Goal: Task Accomplishment & Management: Use online tool/utility

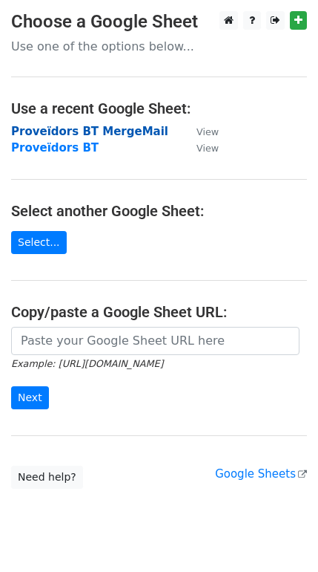
click at [104, 125] on strong "Proveïdors BT MergeMail" at bounding box center [89, 131] width 157 height 13
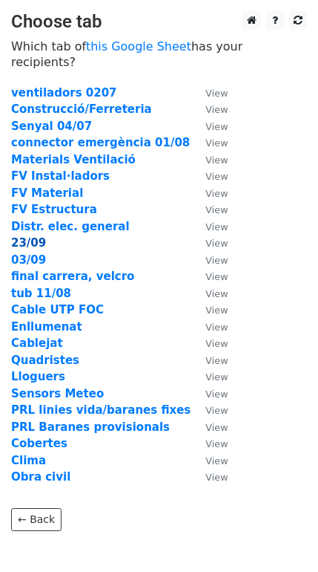
click at [32, 236] on strong "23/09" at bounding box center [28, 242] width 35 height 13
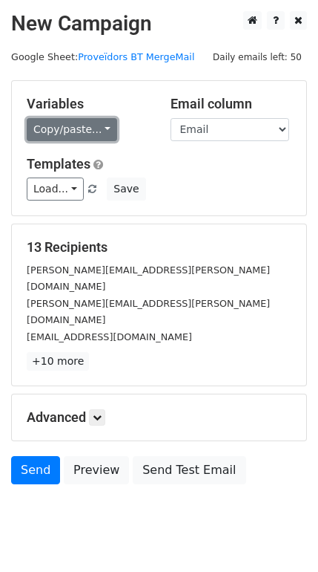
click at [91, 125] on link "Copy/paste..." at bounding box center [72, 129] width 91 height 23
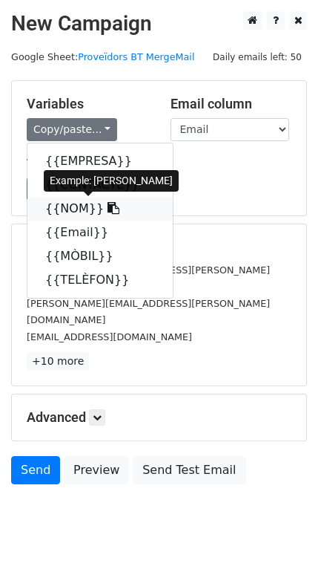
click at [108, 207] on icon at bounding box center [114, 208] width 12 height 12
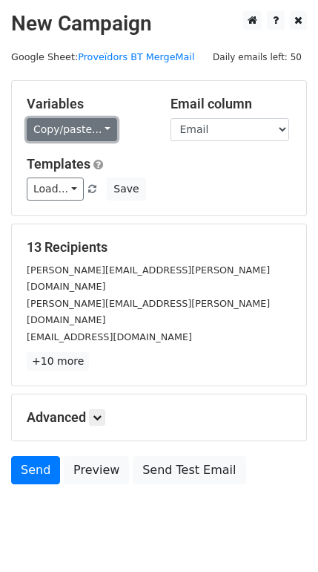
click at [95, 122] on link "Copy/paste..." at bounding box center [72, 129] width 91 height 23
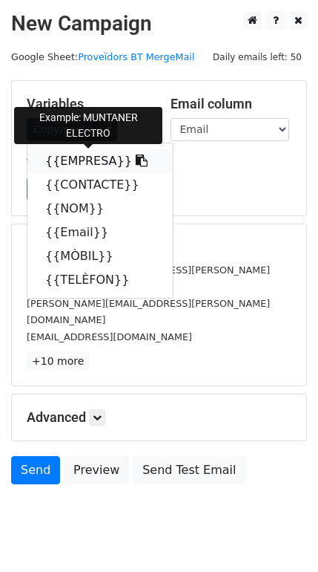
click at [136, 160] on icon at bounding box center [142, 160] width 12 height 12
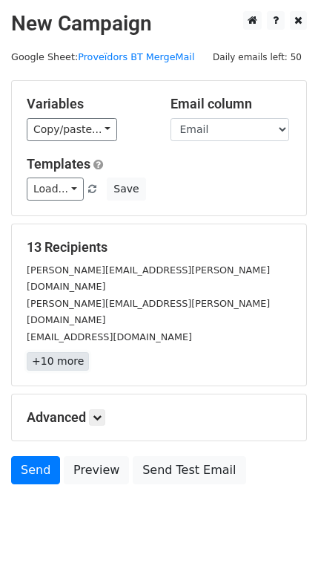
click at [56, 352] on link "+10 more" at bounding box center [58, 361] width 62 height 19
